Goal: Navigation & Orientation: Find specific page/section

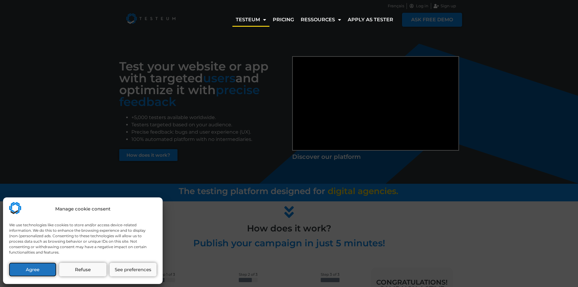
click at [39, 272] on button "Agree" at bounding box center [32, 270] width 47 height 14
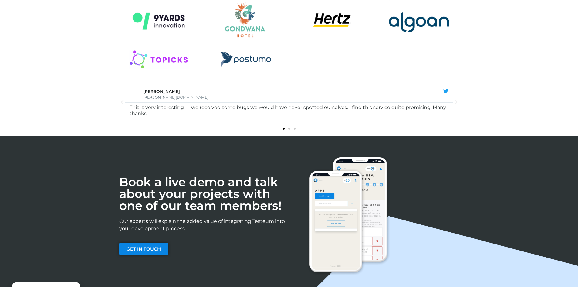
scroll to position [816, 0]
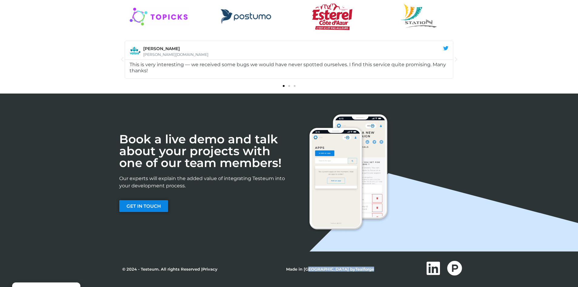
drag, startPoint x: 319, startPoint y: 267, endPoint x: 368, endPoint y: 270, distance: 48.9
click at [368, 270] on div "© 2024 - Testeum. All rights Reserved | Privacy Made in New Caledonia by Tealfo…" at bounding box center [254, 269] width 277 height 4
drag, startPoint x: 369, startPoint y: 270, endPoint x: 305, endPoint y: 270, distance: 63.7
click at [369, 270] on div "© 2024 - Testeum. All rights Reserved | Privacy Made in New Caledonia by Tealfo…" at bounding box center [254, 269] width 277 height 4
click at [211, 271] on link "Privacy" at bounding box center [209, 268] width 15 height 5
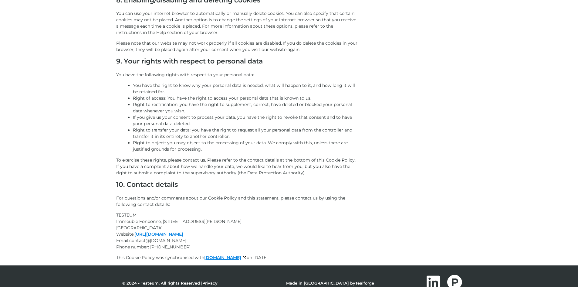
scroll to position [713, 0]
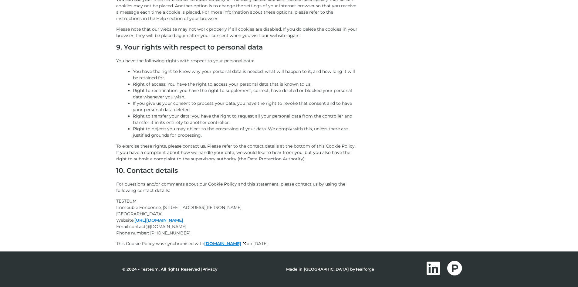
click at [134, 211] on span "[GEOGRAPHIC_DATA]" at bounding box center [139, 213] width 46 height 5
click at [123, 199] on span "TESTEUM" at bounding box center [126, 200] width 20 height 5
copy span "TESTEUM"
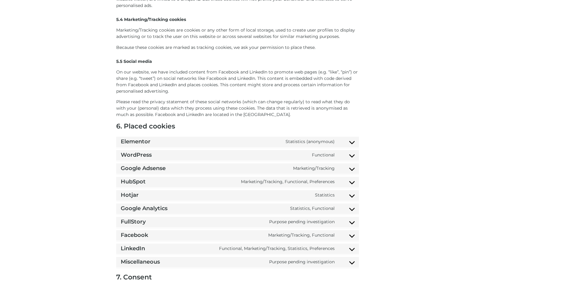
scroll to position [288, 0]
